Goal: Information Seeking & Learning: Learn about a topic

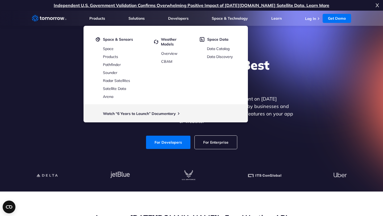
click at [277, 137] on div "For Developers For Enterprise" at bounding box center [191, 142] width 205 height 13
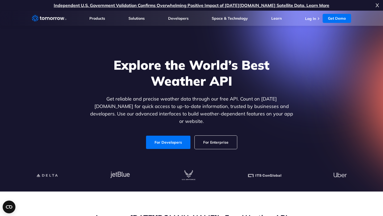
click at [310, 21] on li "Log In" at bounding box center [313, 18] width 16 height 5
click at [309, 16] on link "Log In" at bounding box center [310, 18] width 11 height 5
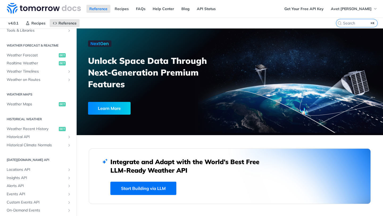
scroll to position [104, 0]
click at [25, 55] on span "Weather Forecast" at bounding box center [32, 55] width 51 height 5
